Goal: Information Seeking & Learning: Learn about a topic

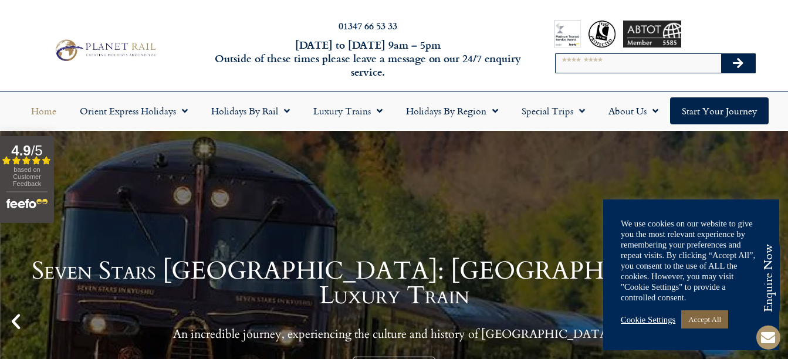
click at [713, 316] on link "Accept All" at bounding box center [704, 319] width 47 height 18
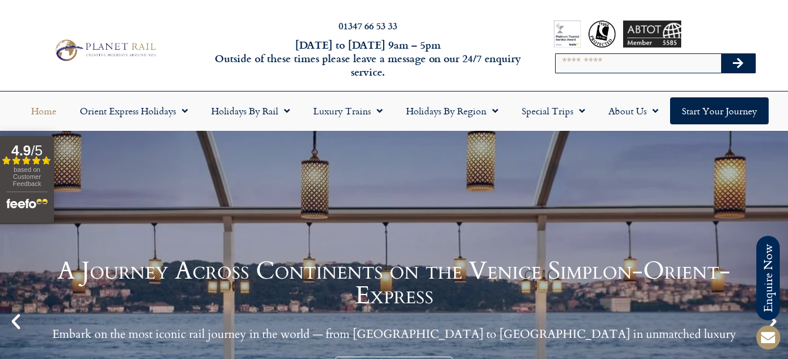
click at [279, 155] on div "A Journey Across Continents on the Venice Simplon-Orient-Express Embark on the …" at bounding box center [394, 321] width 788 height 381
click at [479, 14] on div "01347 66 53 33 Monday to Friday 9am – 5pm Outside of these times please leave a…" at bounding box center [394, 50] width 788 height 82
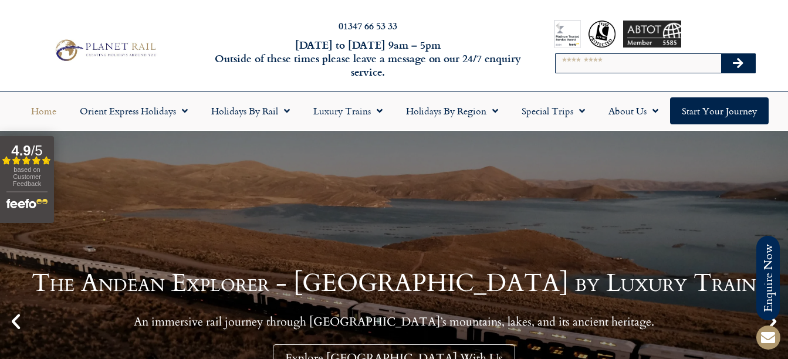
click at [391, 173] on div "The Andean Explorer - South America by Luxury Train An immersive rail journey t…" at bounding box center [394, 321] width 788 height 381
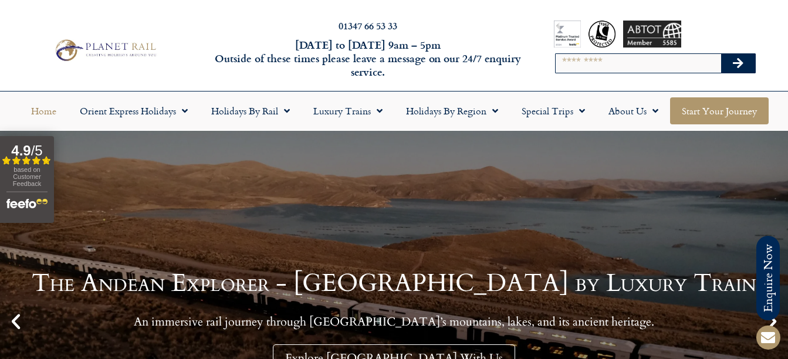
click at [702, 111] on link "Start your Journey" at bounding box center [719, 110] width 99 height 27
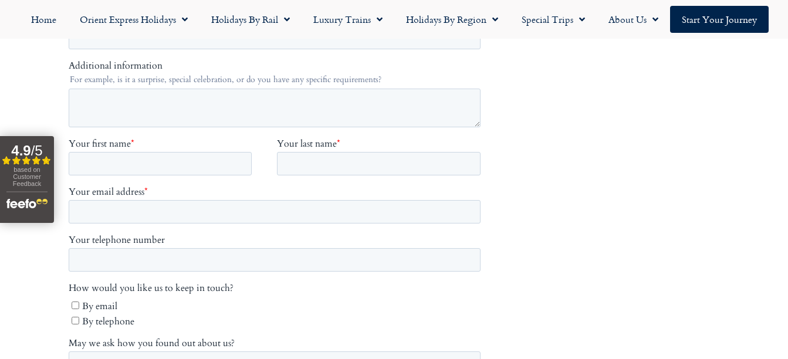
scroll to position [95, 0]
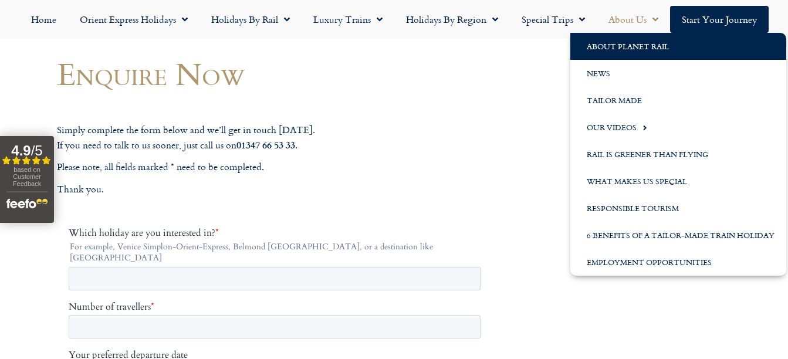
click at [614, 43] on link "About Planet Rail" at bounding box center [678, 46] width 216 height 27
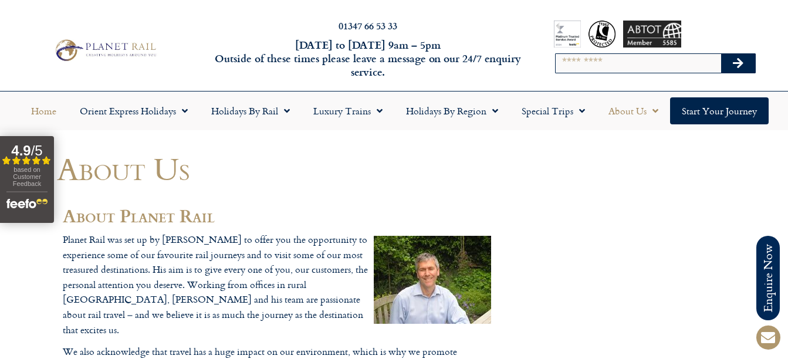
click at [39, 110] on link "Home" at bounding box center [43, 110] width 49 height 27
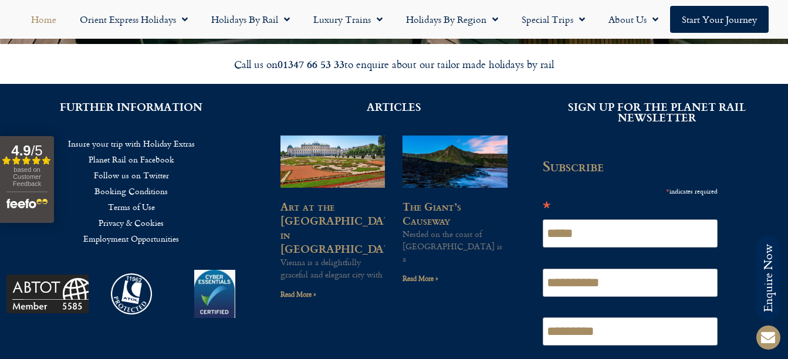
scroll to position [2817, 0]
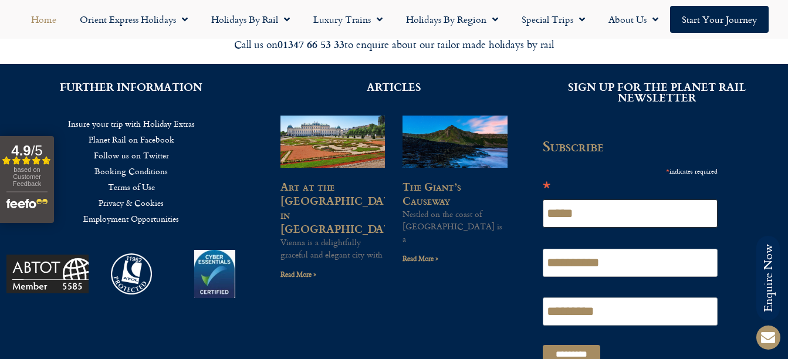
click at [570, 200] on input "*****" at bounding box center [630, 214] width 175 height 28
click at [603, 202] on input "******" at bounding box center [630, 214] width 175 height 28
type input "*"
type input "**********"
click at [580, 251] on input "**********" at bounding box center [630, 263] width 175 height 28
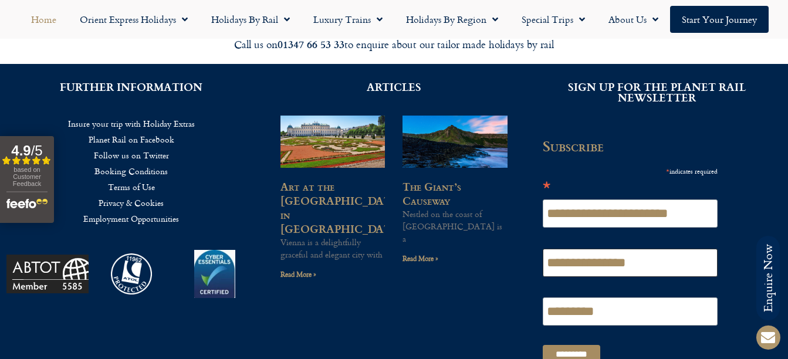
click at [669, 249] on input "**********" at bounding box center [630, 263] width 175 height 28
type input "*"
type input "*****"
click at [613, 300] on input "*********" at bounding box center [630, 312] width 175 height 28
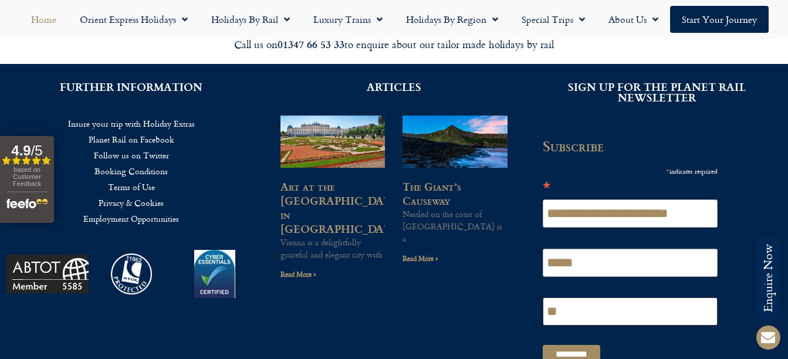
type input "*"
type input "******"
click at [566, 345] on input "*********" at bounding box center [572, 354] width 58 height 19
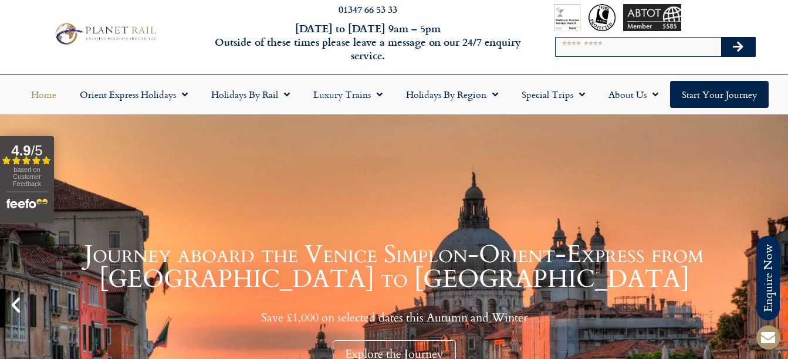
scroll to position [0, 0]
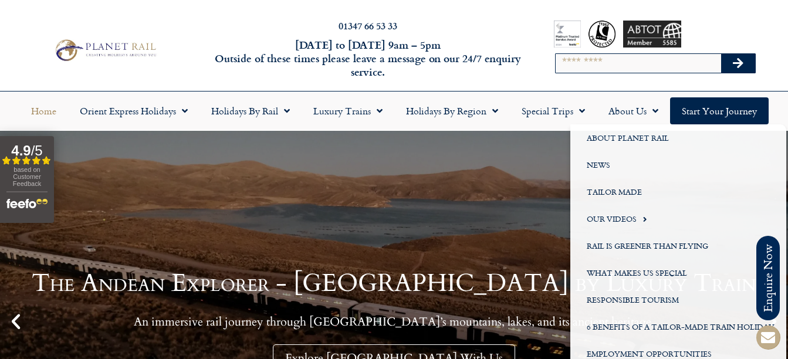
click at [769, 323] on span at bounding box center [768, 337] width 28 height 28
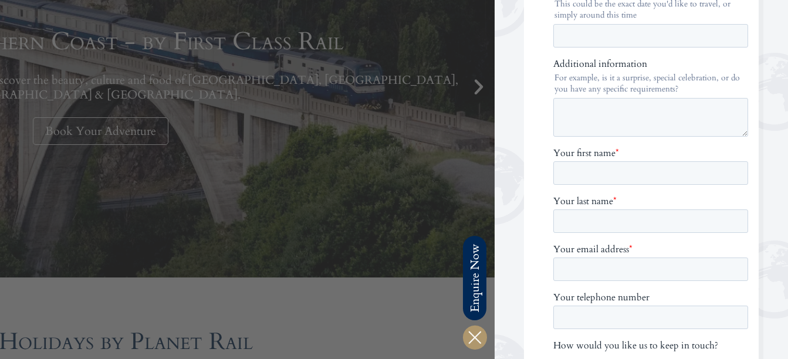
scroll to position [151, 0]
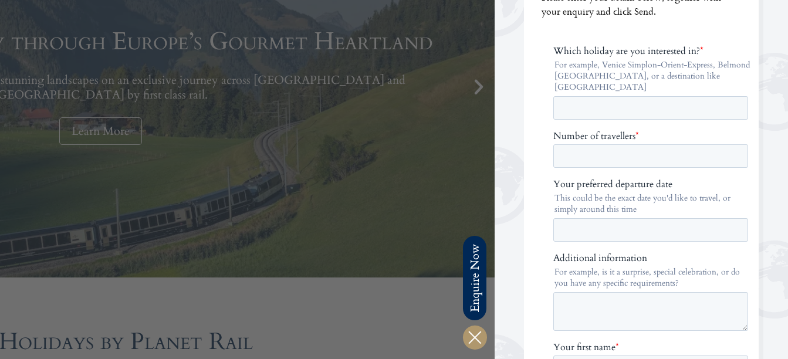
click at [368, 320] on div at bounding box center [101, 179] width 788 height 359
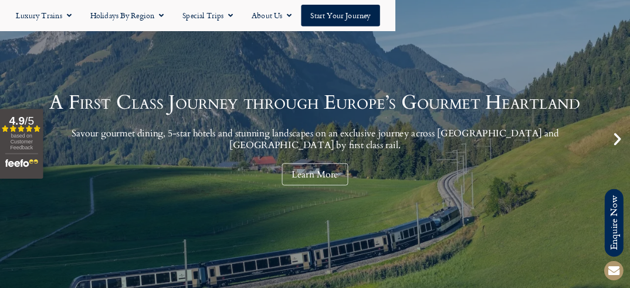
scroll to position [0, 0]
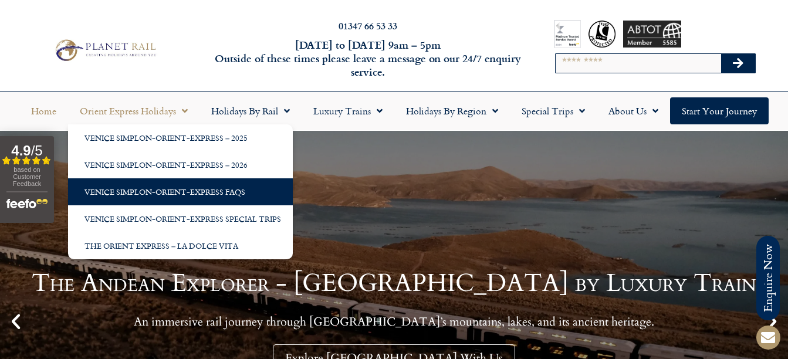
click at [177, 196] on link "Venice Simplon-Orient-Express FAQs" at bounding box center [180, 191] width 225 height 27
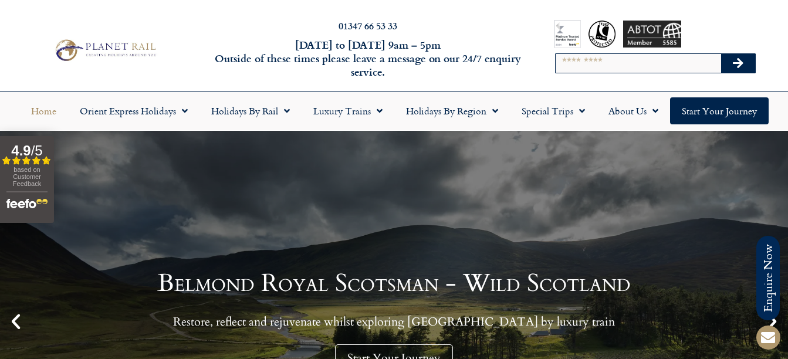
click at [10, 34] on div at bounding box center [105, 50] width 210 height 32
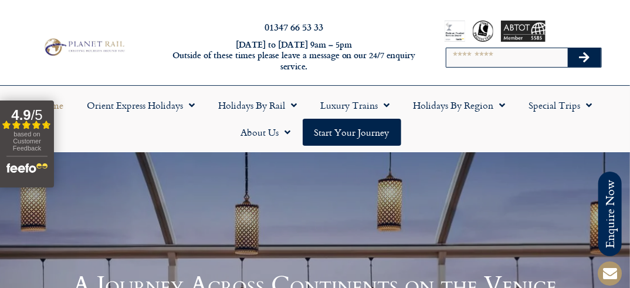
scroll to position [150, 0]
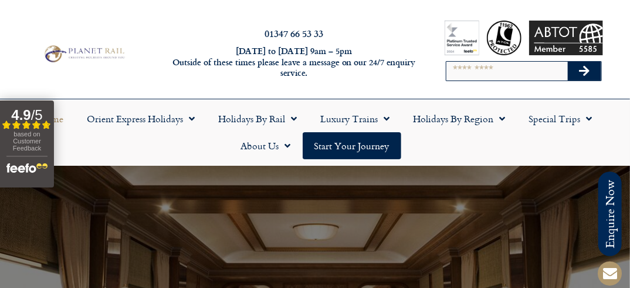
drag, startPoint x: 182, startPoint y: 188, endPoint x: 103, endPoint y: 79, distance: 134.5
click at [103, 79] on div "01347 66 53 33 Monday to Friday 9am – 5pm Outside of these times please leave a…" at bounding box center [315, 54] width 630 height 90
click at [201, 12] on div "01347 66 53 33 Monday to Friday 9am – 5pm Outside of these times please leave a…" at bounding box center [315, 54] width 630 height 90
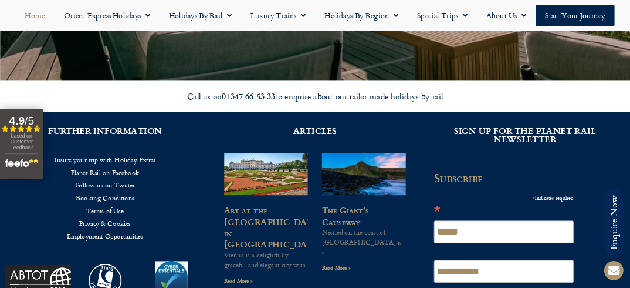
scroll to position [2758, 0]
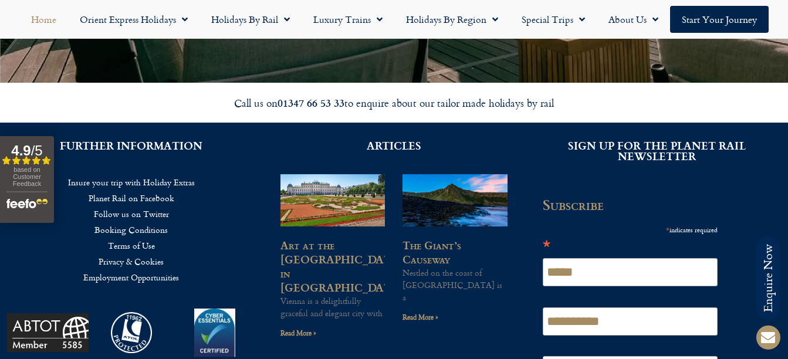
click at [121, 318] on img at bounding box center [131, 332] width 41 height 41
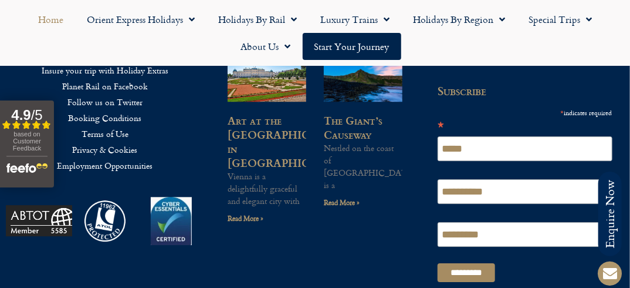
click at [31, 166] on img "Open slideout reviews widget" at bounding box center [26, 166] width 41 height 21
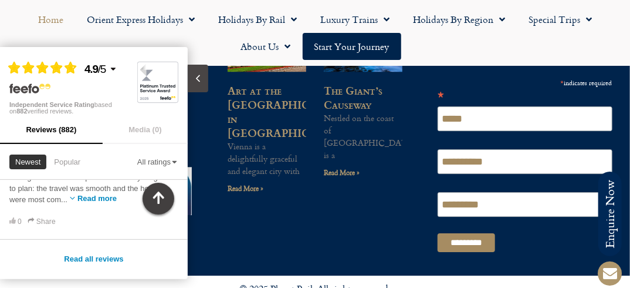
scroll to position [665, 0]
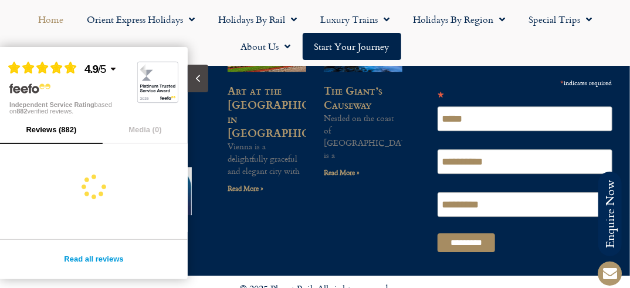
click at [82, 256] on link "Read all reviews" at bounding box center [93, 259] width 59 height 23
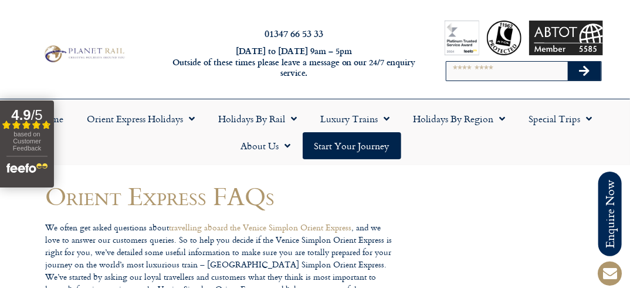
drag, startPoint x: 540, startPoint y: 1, endPoint x: 384, endPoint y: 21, distance: 156.8
click at [376, 23] on div "01347 66 53 33 [DATE] to [DATE] 9am – 5pm Outside of these times please leave a…" at bounding box center [315, 54] width 630 height 90
drag, startPoint x: 561, startPoint y: 0, endPoint x: 190, endPoint y: 32, distance: 372.3
click at [190, 32] on h2 "01347 66 53 33" at bounding box center [294, 33] width 246 height 9
drag, startPoint x: 190, startPoint y: 25, endPoint x: 123, endPoint y: 17, distance: 67.9
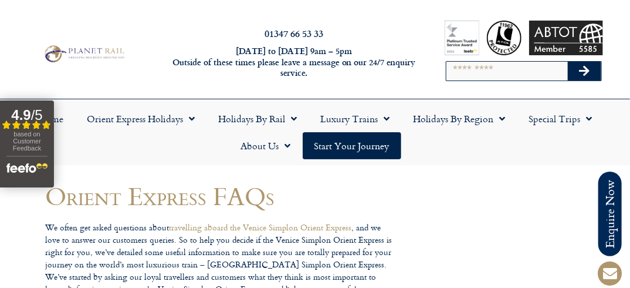
click at [123, 17] on div "01347 66 53 33 Monday to Friday 9am – 5pm Outside of these times please leave a…" at bounding box center [315, 54] width 630 height 90
click at [384, 25] on div "01347 66 53 33 Monday to Friday 9am – 5pm Outside of these times please leave a…" at bounding box center [315, 54] width 630 height 90
drag, startPoint x: 384, startPoint y: 24, endPoint x: 211, endPoint y: 22, distance: 173.2
click at [211, 22] on div "01347 66 53 33 Monday to Friday 9am – 5pm Outside of these times please leave a…" at bounding box center [315, 54] width 630 height 90
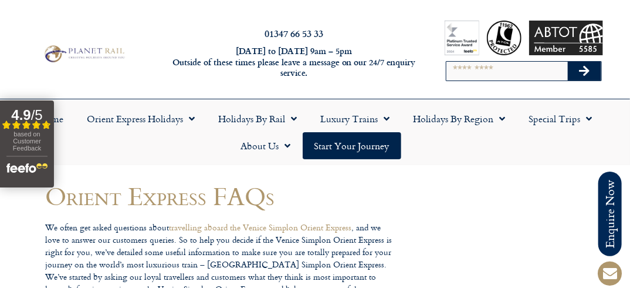
drag, startPoint x: 181, startPoint y: 32, endPoint x: 109, endPoint y: 20, distance: 73.2
click at [109, 20] on div "01347 66 53 33 Monday to Friday 9am – 5pm Outside of these times please leave a…" at bounding box center [315, 54] width 630 height 90
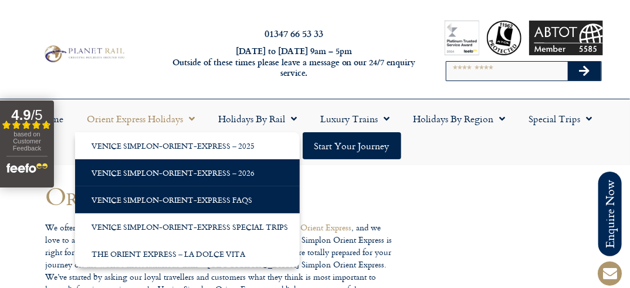
click at [181, 168] on link "Venice Simplon-Orient-Express – 2026" at bounding box center [187, 172] width 225 height 27
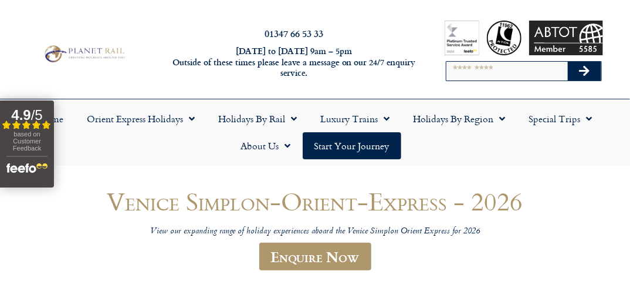
drag, startPoint x: 460, startPoint y: 153, endPoint x: 286, endPoint y: 175, distance: 175.1
drag, startPoint x: 575, startPoint y: 0, endPoint x: 465, endPoint y: 157, distance: 191.3
click at [468, 157] on ul "Home Orient Express Holidays Venice Simplon-Orient-Express – 2025 [GEOGRAPHIC_D…" at bounding box center [315, 132] width 619 height 54
drag, startPoint x: 385, startPoint y: 23, endPoint x: 591, endPoint y: 157, distance: 245.3
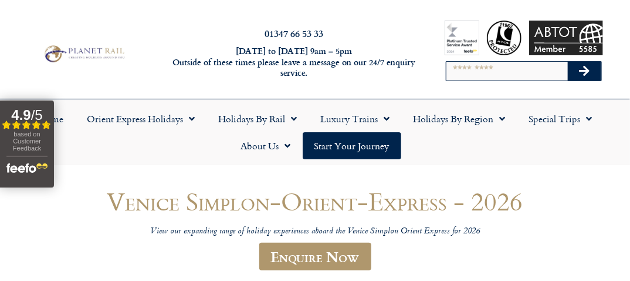
click at [592, 157] on ul "Home Orient Express Holidays Venice Simplon-Orient-Express – 2025 [GEOGRAPHIC_D…" at bounding box center [315, 132] width 619 height 54
